Goal: Check status: Check status

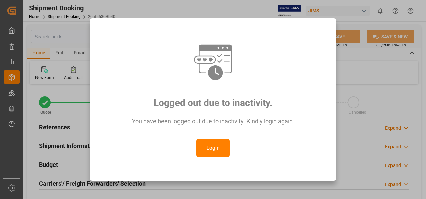
scroll to position [335, 0]
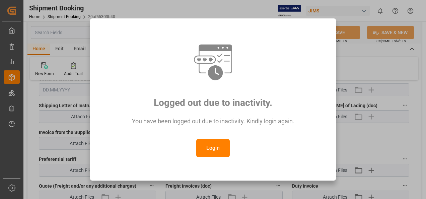
click at [213, 147] on button "Login" at bounding box center [212, 148] width 33 height 18
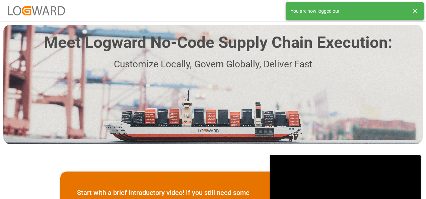
click at [415, 11] on icon at bounding box center [415, 11] width 8 height 8
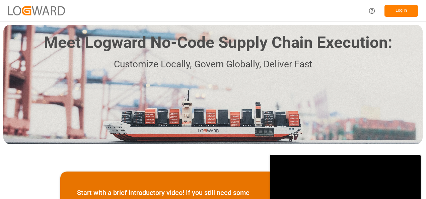
click at [398, 12] on button "Log In" at bounding box center [400, 11] width 33 height 12
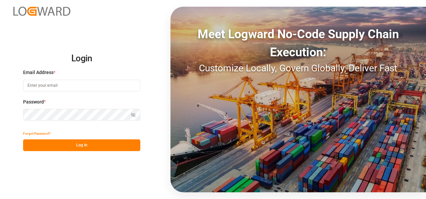
click at [41, 85] on input at bounding box center [81, 86] width 117 height 12
type input "[PERSON_NAME][EMAIL_ADDRESS][PERSON_NAME][DOMAIN_NAME]"
click at [90, 143] on button "Log In" at bounding box center [81, 145] width 117 height 12
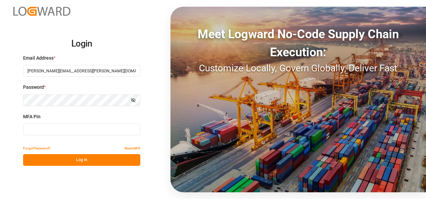
click at [40, 130] on input at bounding box center [81, 130] width 117 height 12
type input "199608"
click at [79, 163] on button "Log In" at bounding box center [81, 160] width 117 height 12
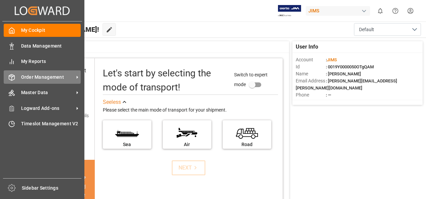
click at [57, 77] on span "Order Management" at bounding box center [47, 77] width 53 height 7
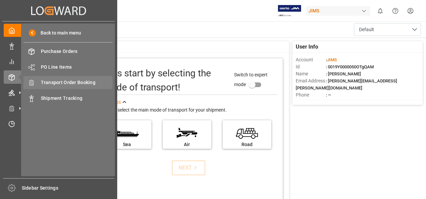
click at [66, 82] on span "Transport Order Booking" at bounding box center [77, 82] width 72 height 7
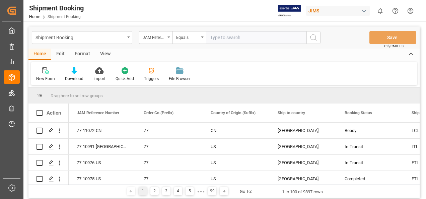
click at [230, 37] on input "text" at bounding box center [256, 37] width 100 height 13
paste input "77-10800-[GEOGRAPHIC_DATA]"
type input "77-10800-[GEOGRAPHIC_DATA]"
click at [313, 36] on icon "search button" at bounding box center [313, 37] width 8 height 8
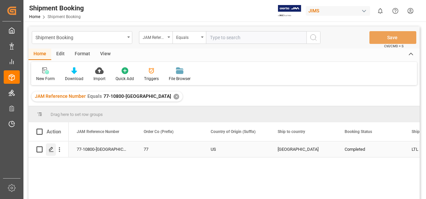
click at [51, 152] on line "Press SPACE to select this row." at bounding box center [51, 152] width 4 height 0
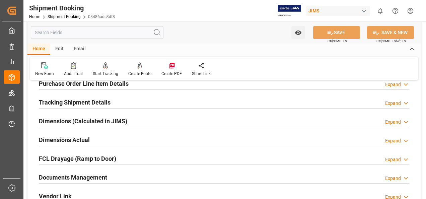
scroll to position [134, 0]
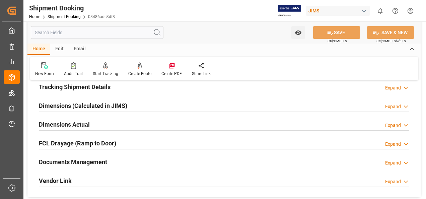
click at [89, 160] on h2 "Documents Management" at bounding box center [73, 161] width 68 height 9
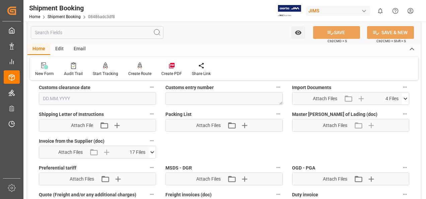
scroll to position [335, 0]
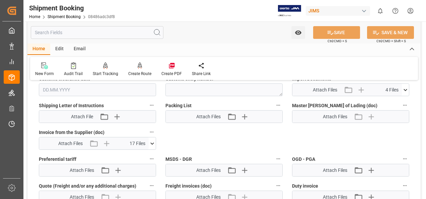
click at [153, 143] on icon at bounding box center [152, 143] width 7 height 7
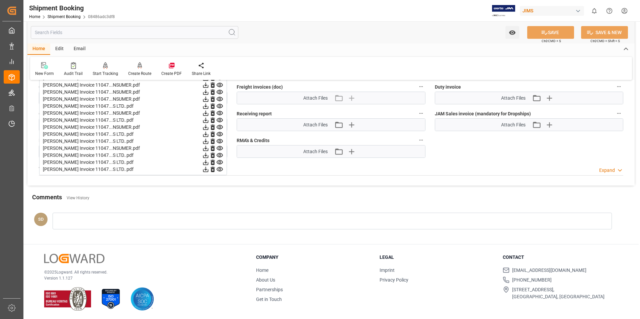
scroll to position [434, 0]
click at [206, 168] on icon at bounding box center [205, 168] width 5 height 5
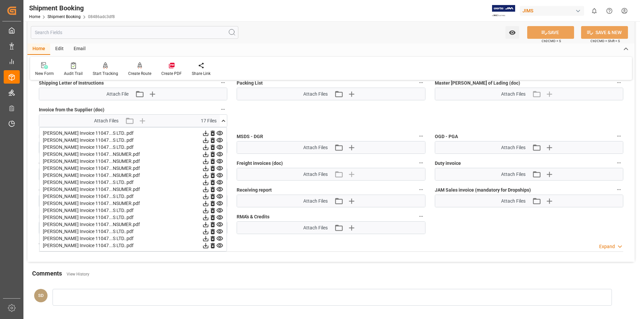
scroll to position [334, 0]
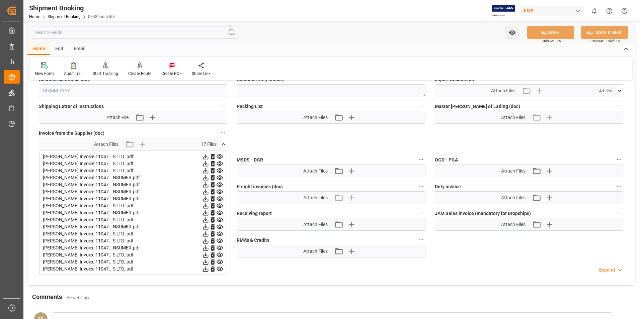
click at [205, 199] on icon at bounding box center [205, 262] width 5 height 5
click at [206, 199] on icon at bounding box center [205, 255] width 5 height 5
click at [207, 199] on icon at bounding box center [205, 248] width 5 height 5
click at [206, 199] on icon at bounding box center [205, 241] width 5 height 5
click at [206, 199] on icon at bounding box center [205, 234] width 5 height 5
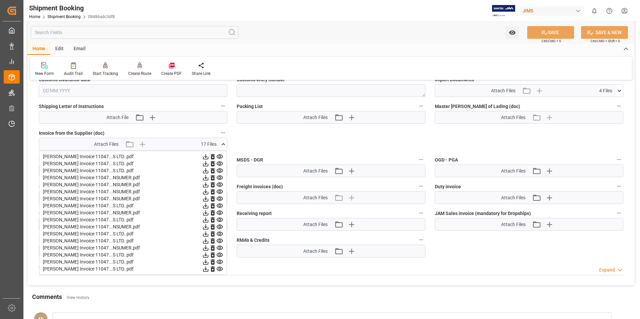
click at [205, 199] on icon at bounding box center [205, 234] width 7 height 7
click at [206, 199] on icon at bounding box center [205, 227] width 5 height 5
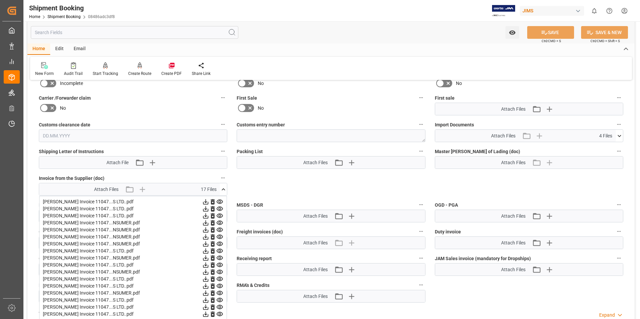
scroll to position [300, 0]
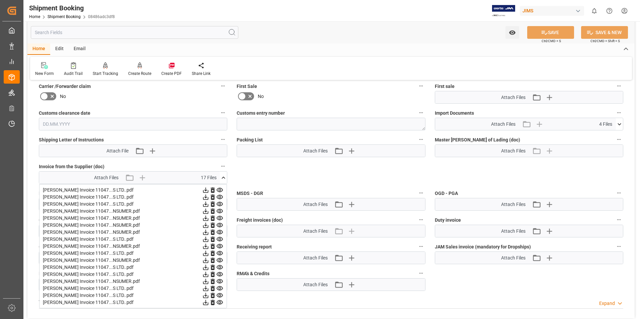
click at [207, 190] on icon at bounding box center [205, 190] width 7 height 7
click at [206, 197] on icon at bounding box center [205, 197] width 7 height 7
click at [206, 199] on icon at bounding box center [205, 204] width 5 height 5
click at [206, 199] on icon at bounding box center [205, 211] width 5 height 5
click at [206, 199] on icon at bounding box center [205, 211] width 7 height 7
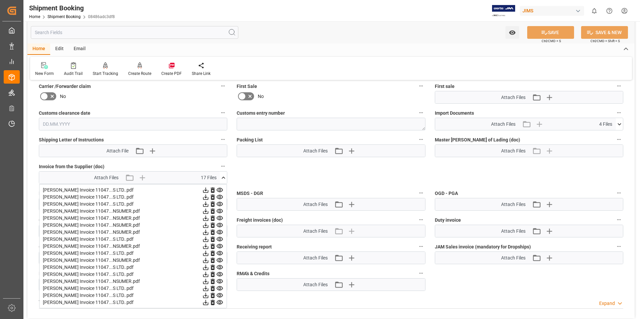
click at [207, 199] on icon at bounding box center [205, 218] width 7 height 7
click at [221, 199] on icon at bounding box center [219, 218] width 7 height 7
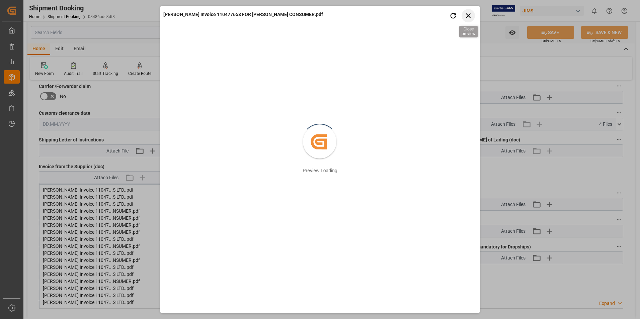
click at [426, 17] on icon "button" at bounding box center [469, 15] width 8 height 8
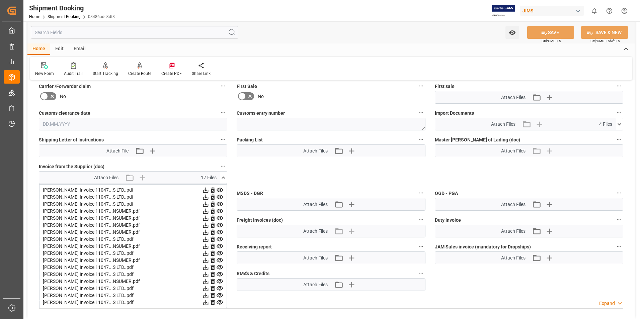
click at [220, 199] on icon at bounding box center [219, 218] width 7 height 7
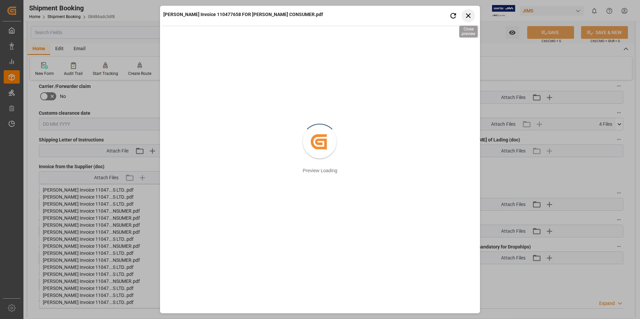
click at [426, 16] on icon "button" at bounding box center [469, 15] width 8 height 8
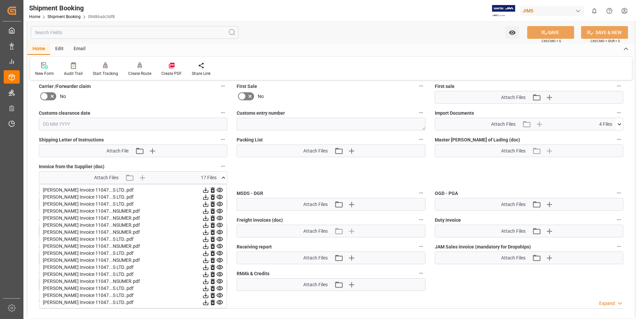
click at [206, 199] on icon at bounding box center [205, 232] width 5 height 5
click at [205, 199] on icon at bounding box center [205, 225] width 7 height 7
click at [205, 199] on icon at bounding box center [205, 232] width 7 height 7
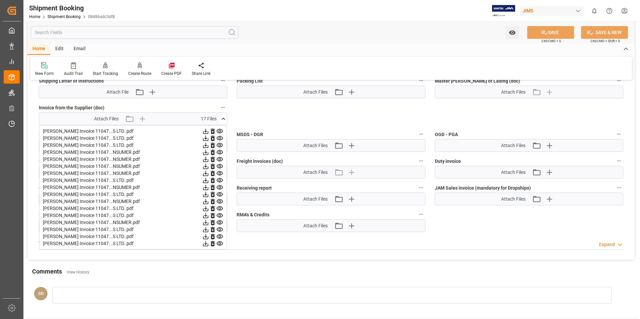
scroll to position [367, 0]
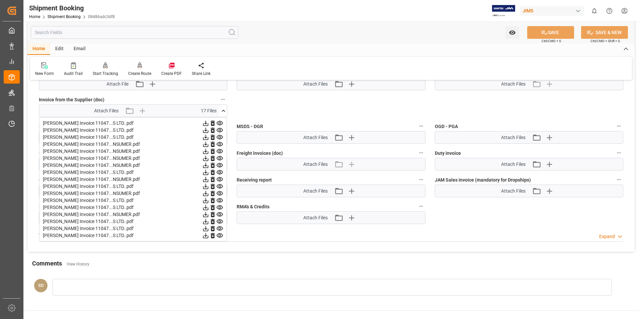
click at [219, 158] on icon at bounding box center [219, 158] width 7 height 7
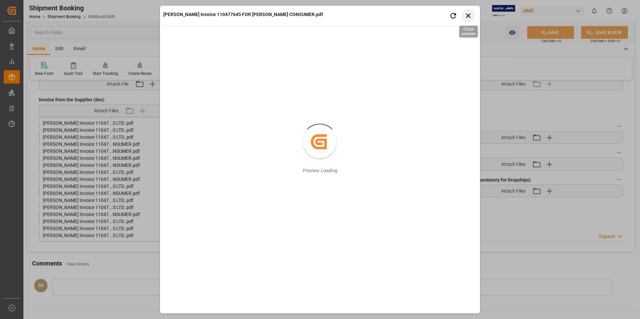
click at [426, 16] on icon "button" at bounding box center [468, 15] width 5 height 5
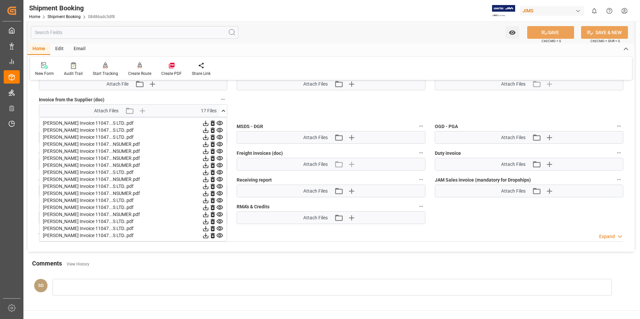
click at [219, 151] on icon at bounding box center [220, 151] width 6 height 4
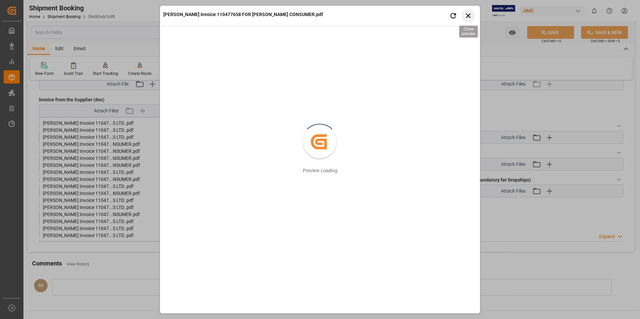
click at [426, 18] on icon "button" at bounding box center [469, 15] width 8 height 8
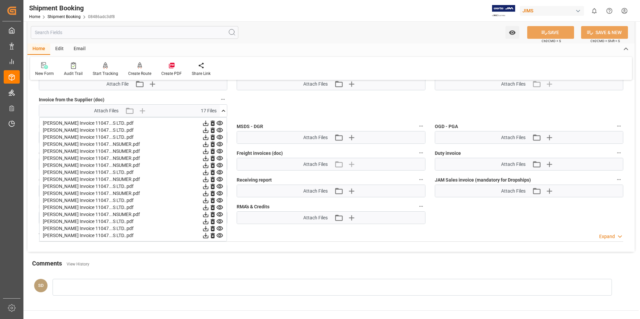
click at [206, 165] on icon at bounding box center [205, 165] width 7 height 7
click at [205, 166] on icon at bounding box center [205, 165] width 7 height 7
click at [205, 173] on icon at bounding box center [205, 172] width 5 height 5
click at [207, 180] on icon at bounding box center [205, 179] width 5 height 5
click at [204, 180] on icon at bounding box center [205, 179] width 7 height 7
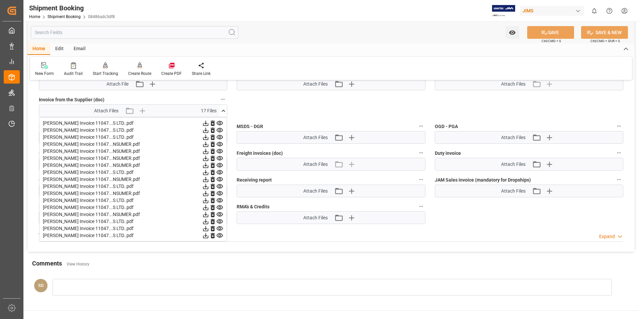
click at [205, 187] on icon at bounding box center [205, 186] width 7 height 7
click at [206, 194] on icon at bounding box center [205, 193] width 5 height 5
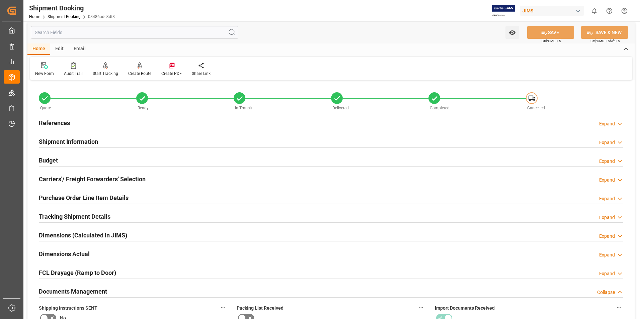
scroll to position [0, 0]
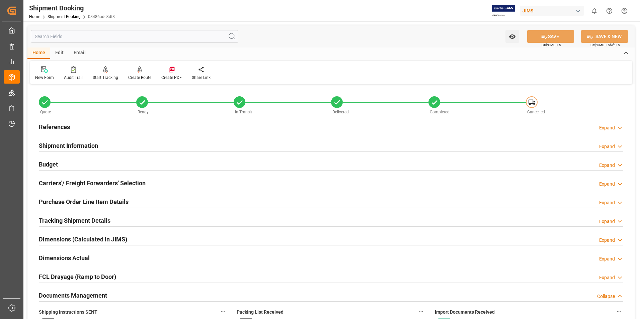
click at [69, 37] on input "text" at bounding box center [135, 36] width 208 height 13
click at [66, 34] on input "text" at bounding box center [135, 36] width 208 height 13
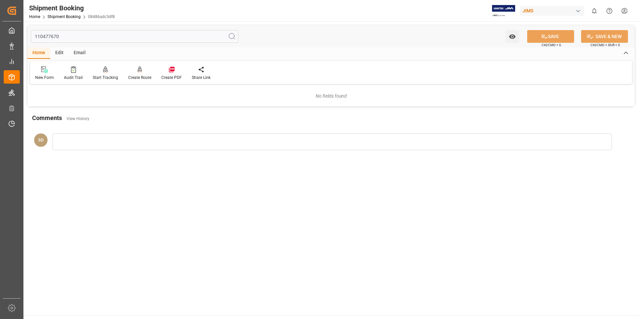
type input "110477670"
click at [234, 37] on circle at bounding box center [231, 35] width 5 height 5
click at [230, 35] on icon at bounding box center [232, 36] width 8 height 8
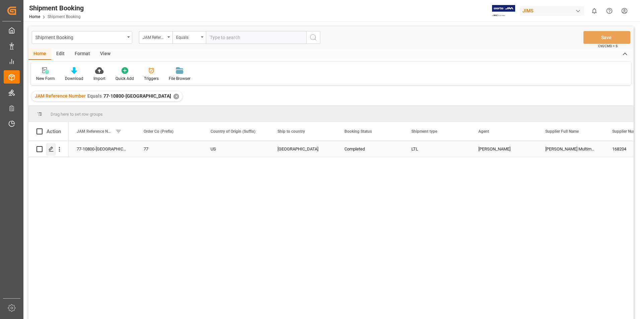
click at [52, 150] on icon "Press SPACE to select this row." at bounding box center [51, 149] width 5 height 5
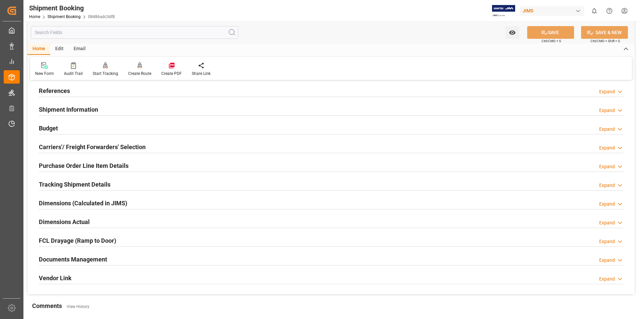
scroll to position [67, 0]
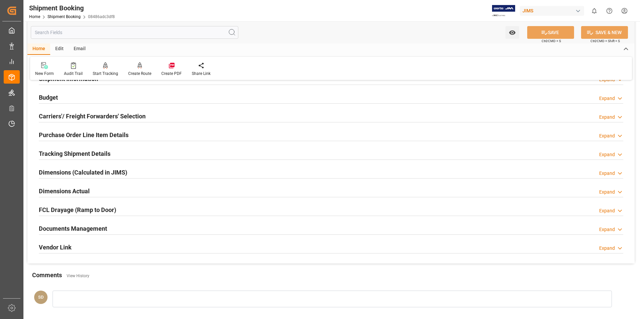
click at [75, 199] on h2 "Documents Management" at bounding box center [73, 228] width 68 height 9
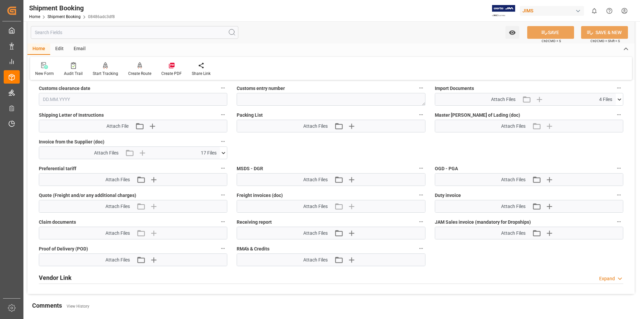
scroll to position [335, 0]
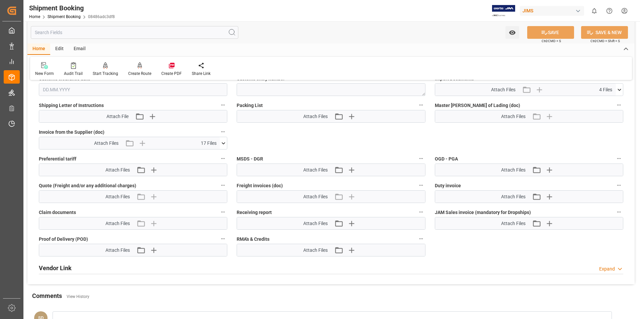
click at [223, 143] on icon at bounding box center [223, 143] width 7 height 7
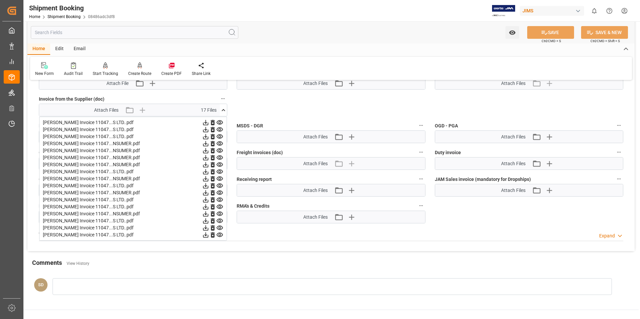
scroll to position [367, 0]
click at [206, 199] on icon at bounding box center [205, 235] width 5 height 5
click at [206, 199] on icon at bounding box center [205, 228] width 7 height 7
click at [206, 199] on icon at bounding box center [205, 221] width 7 height 7
click at [207, 199] on icon at bounding box center [205, 214] width 5 height 5
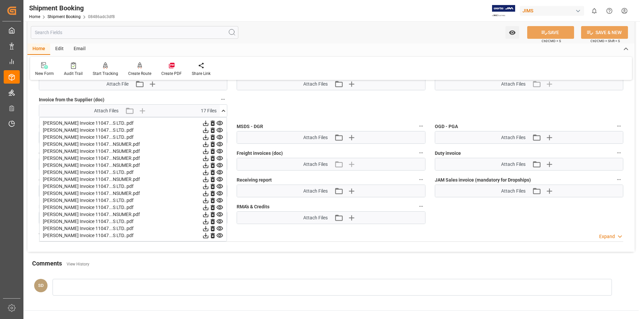
click at [206, 199] on icon at bounding box center [205, 207] width 5 height 5
click at [205, 199] on icon at bounding box center [205, 200] width 7 height 7
click at [206, 194] on icon at bounding box center [205, 193] width 5 height 5
click at [206, 185] on icon at bounding box center [205, 186] width 7 height 7
